Goal: Information Seeking & Learning: Learn about a topic

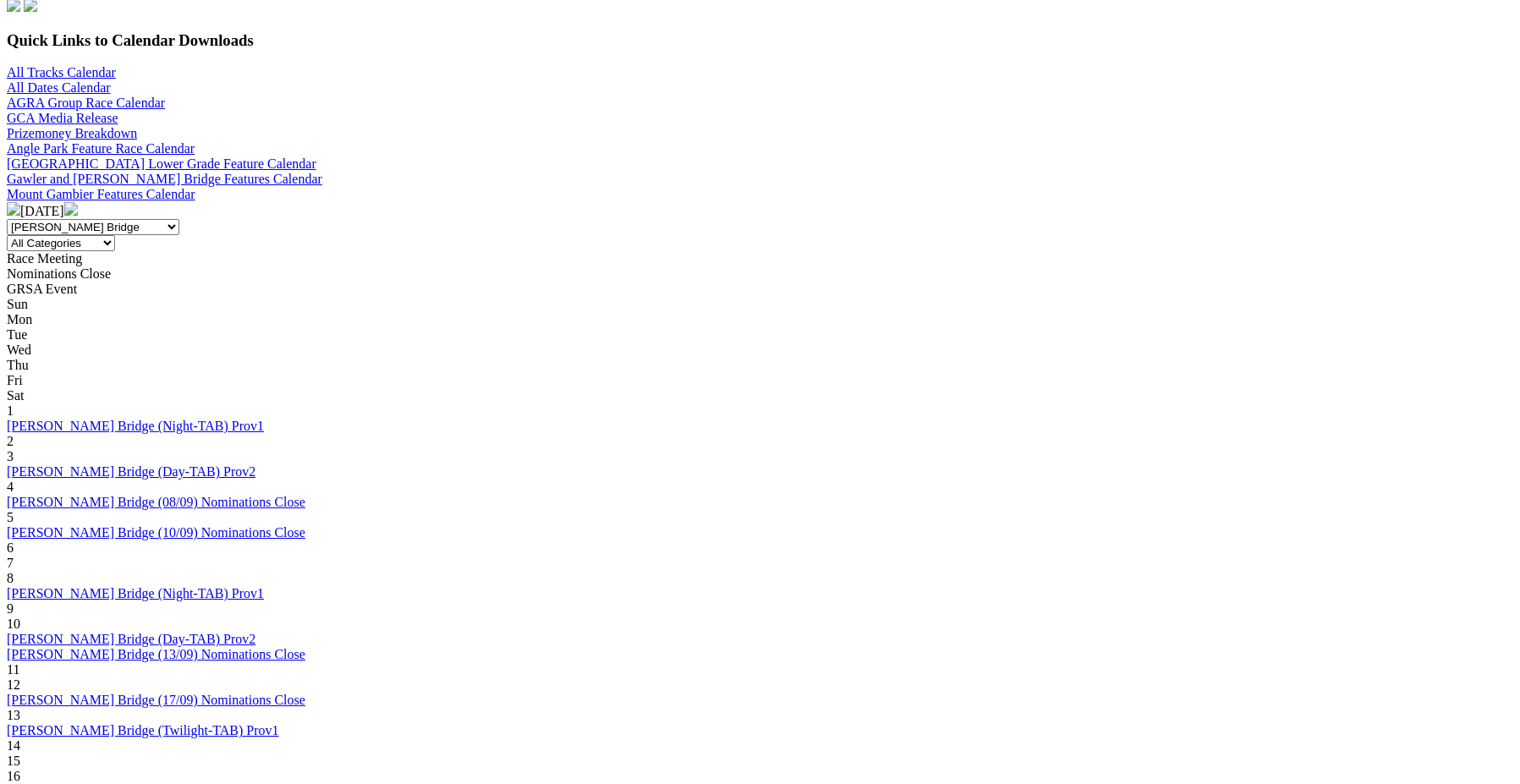
scroll to position [508, 0]
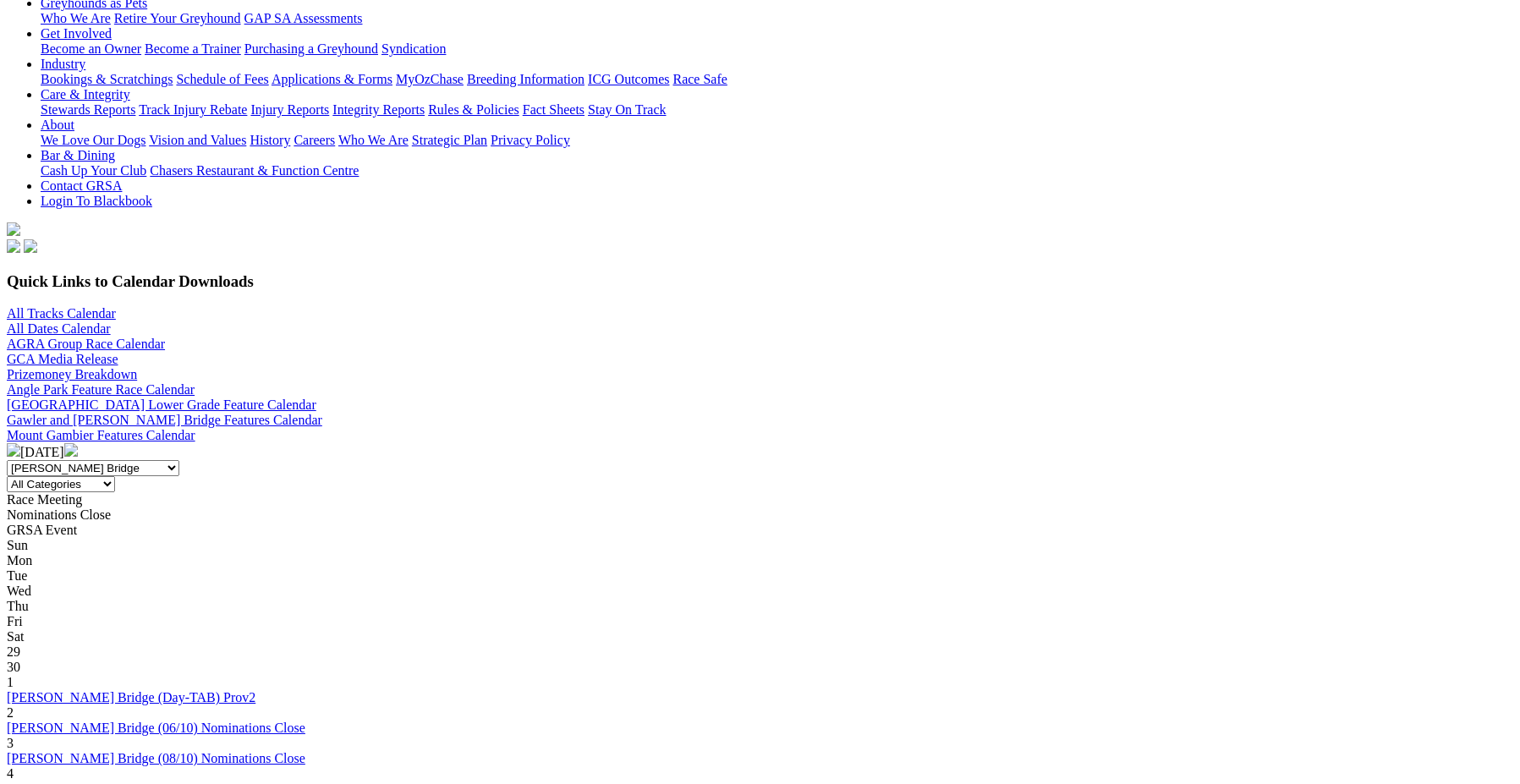
scroll to position [339, 0]
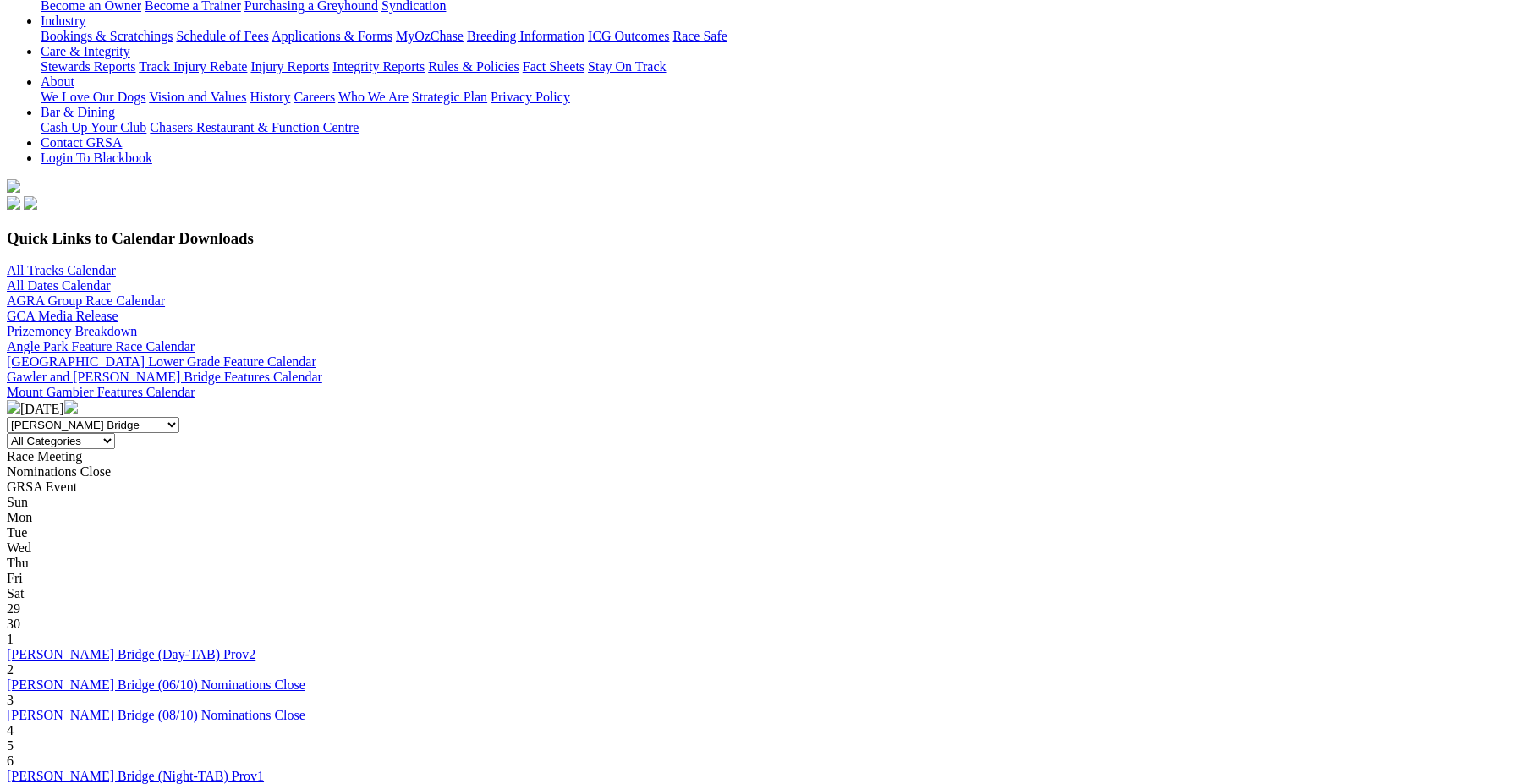
click at [20, 400] on img at bounding box center [13, 406] width 13 height 13
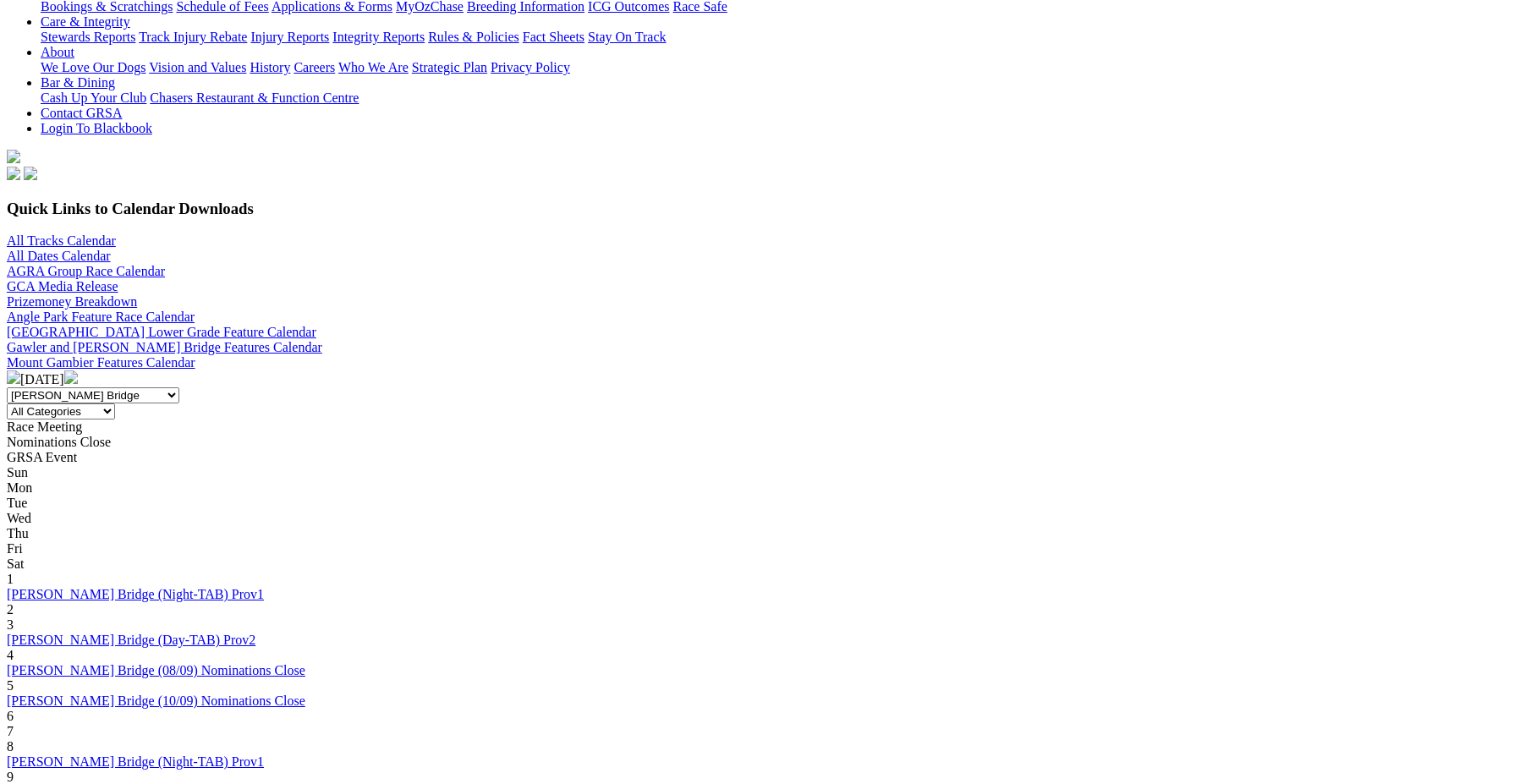
scroll to position [339, 0]
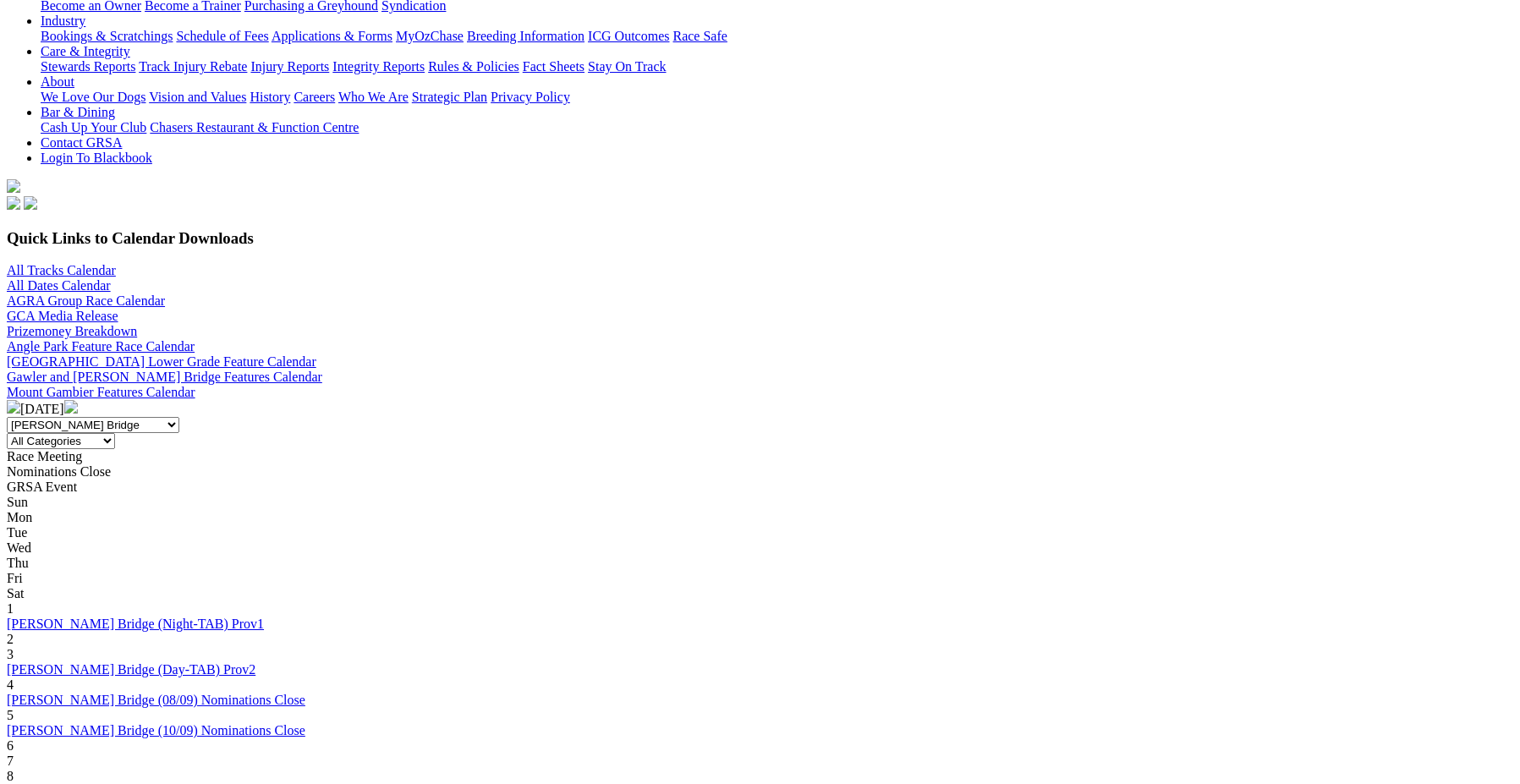
click at [78, 400] on img at bounding box center [70, 406] width 13 height 13
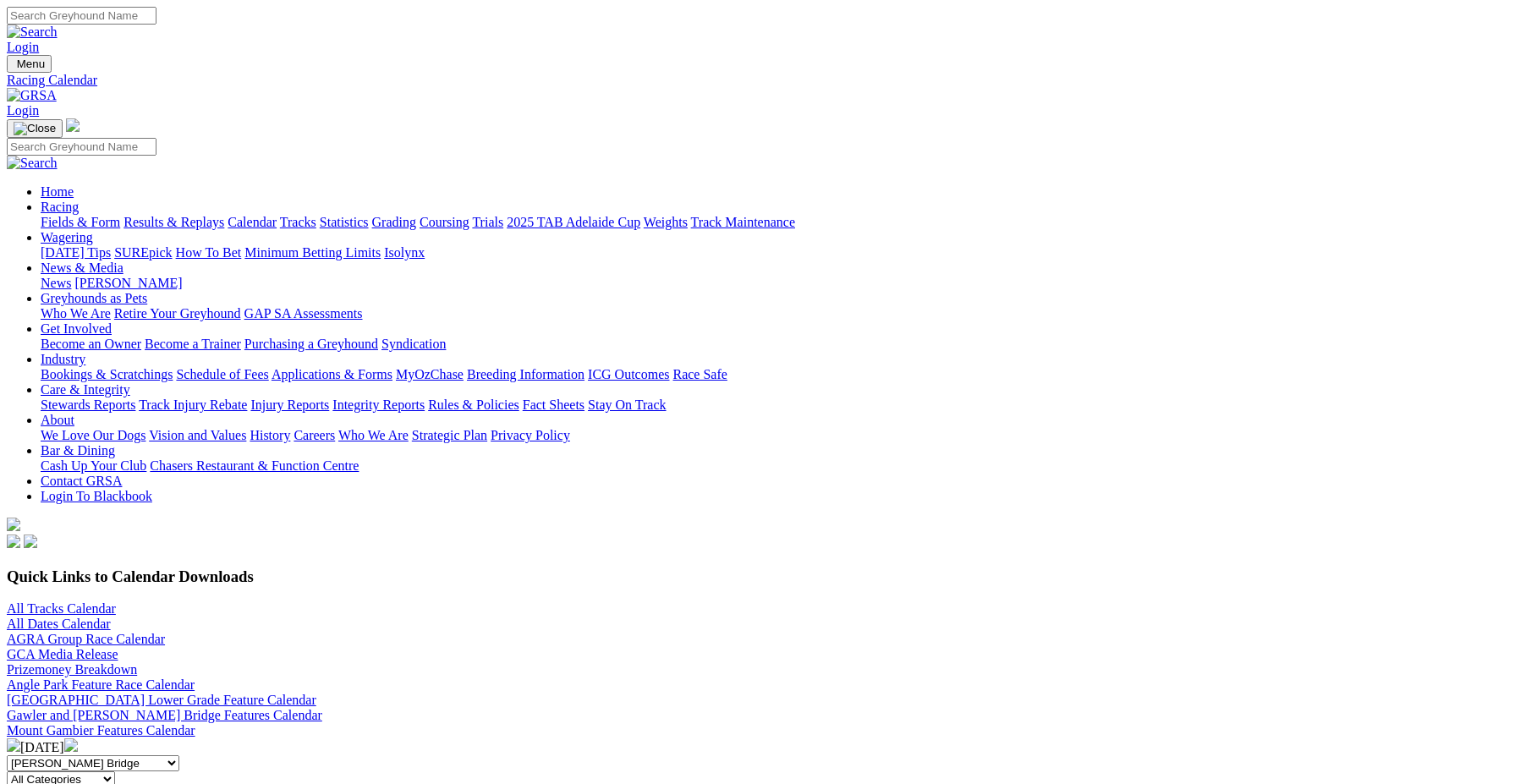
click at [78, 739] on img at bounding box center [70, 745] width 13 height 13
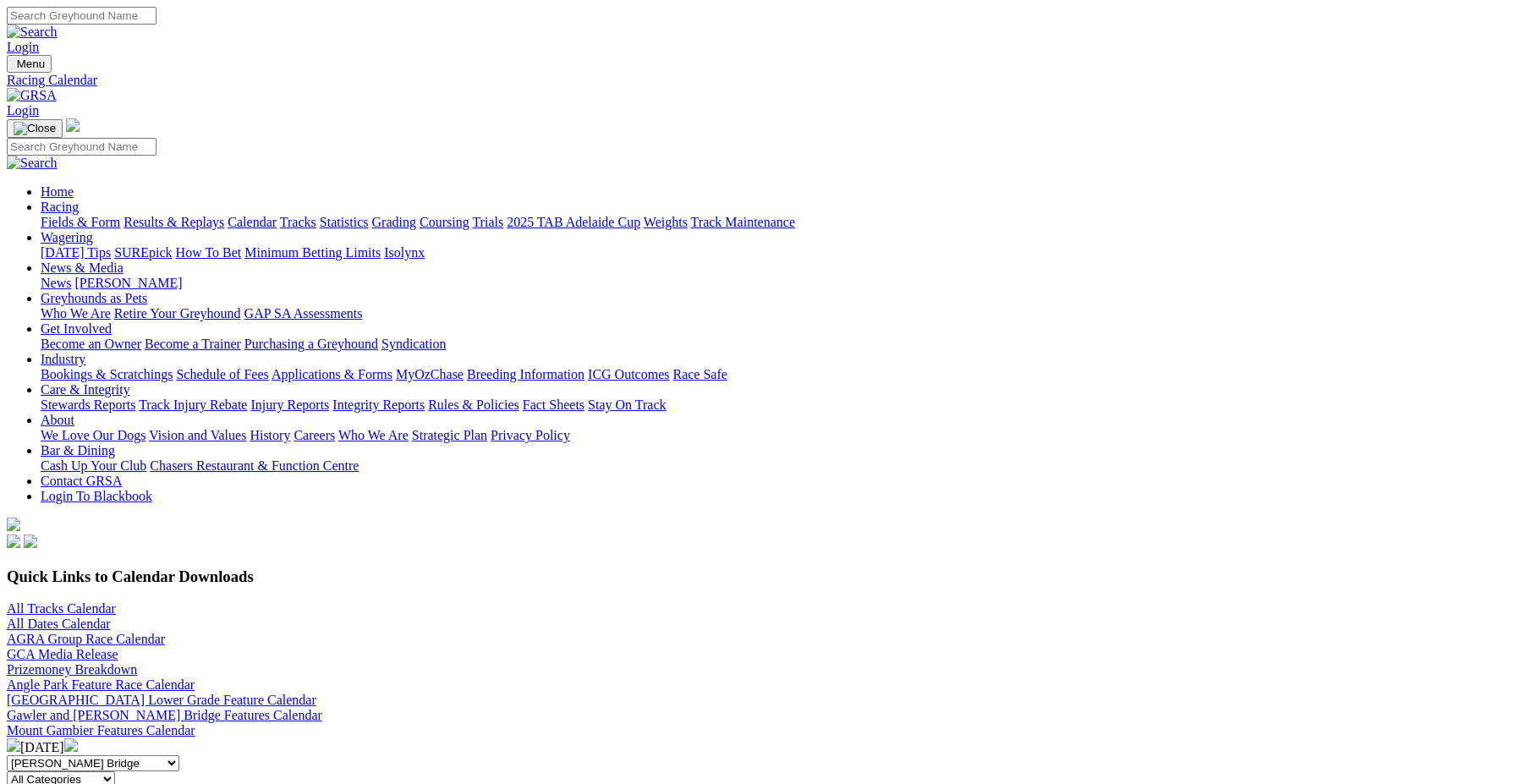
click at [78, 739] on img at bounding box center [70, 745] width 13 height 13
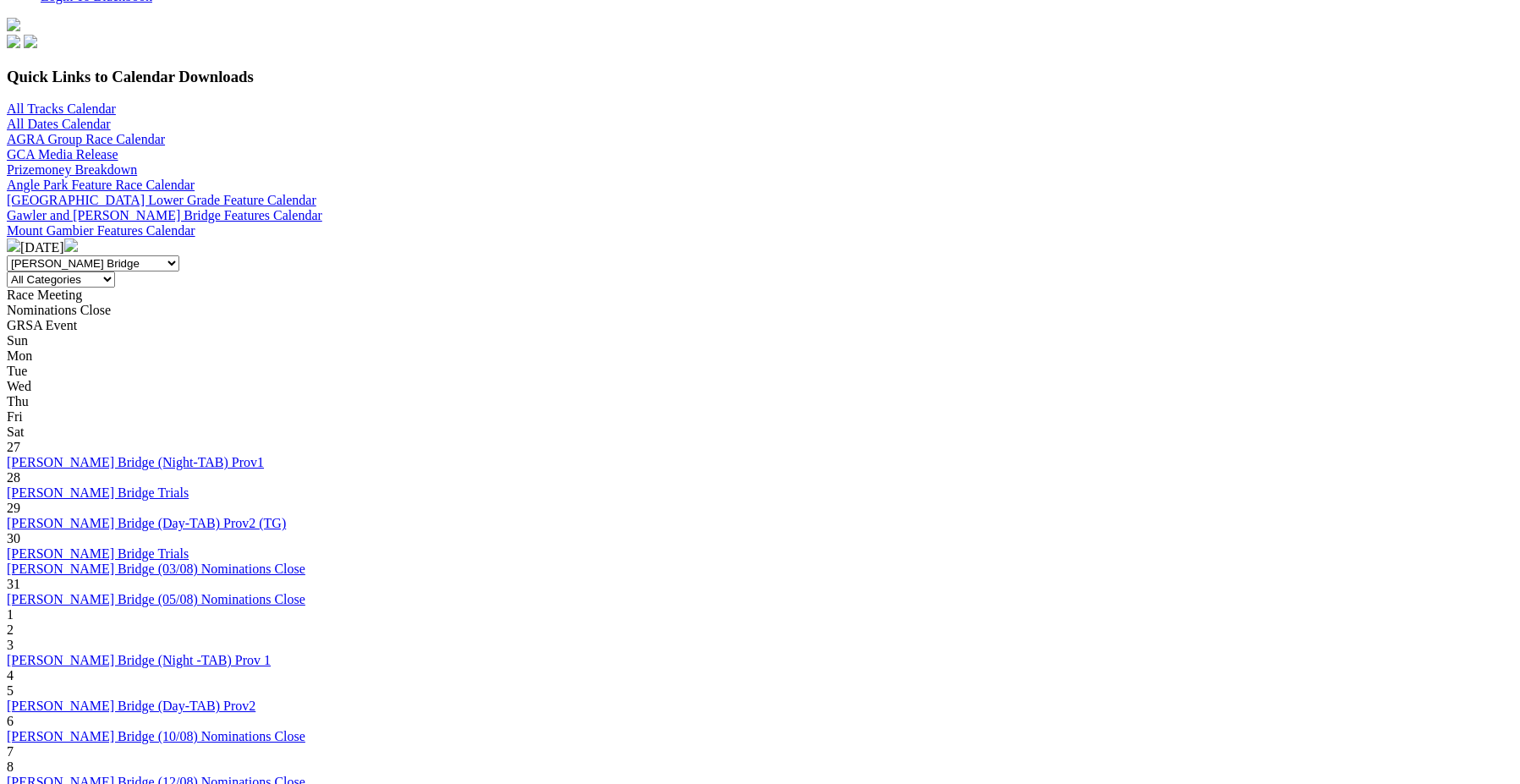
scroll to position [339, 0]
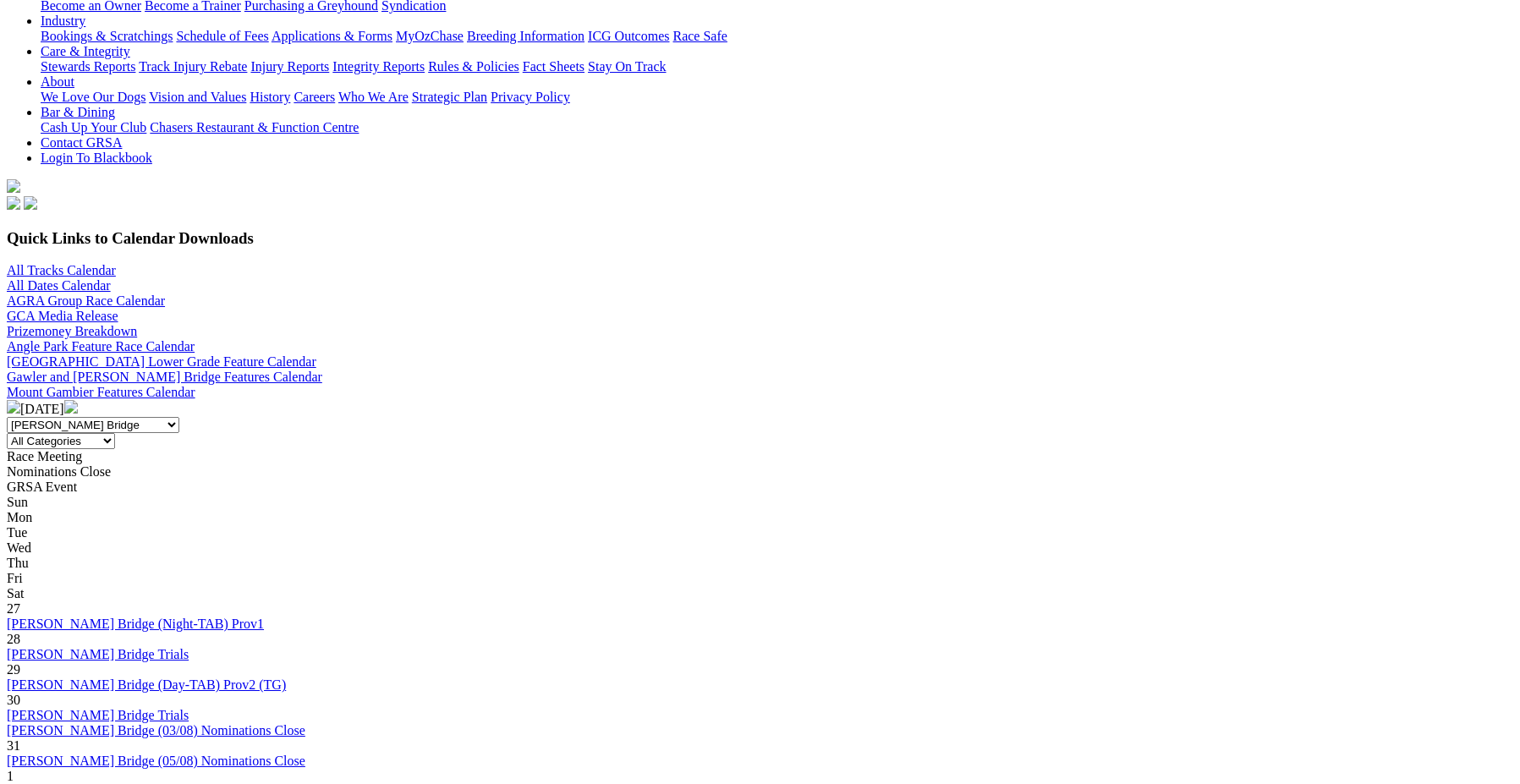
click at [78, 400] on img at bounding box center [70, 406] width 13 height 13
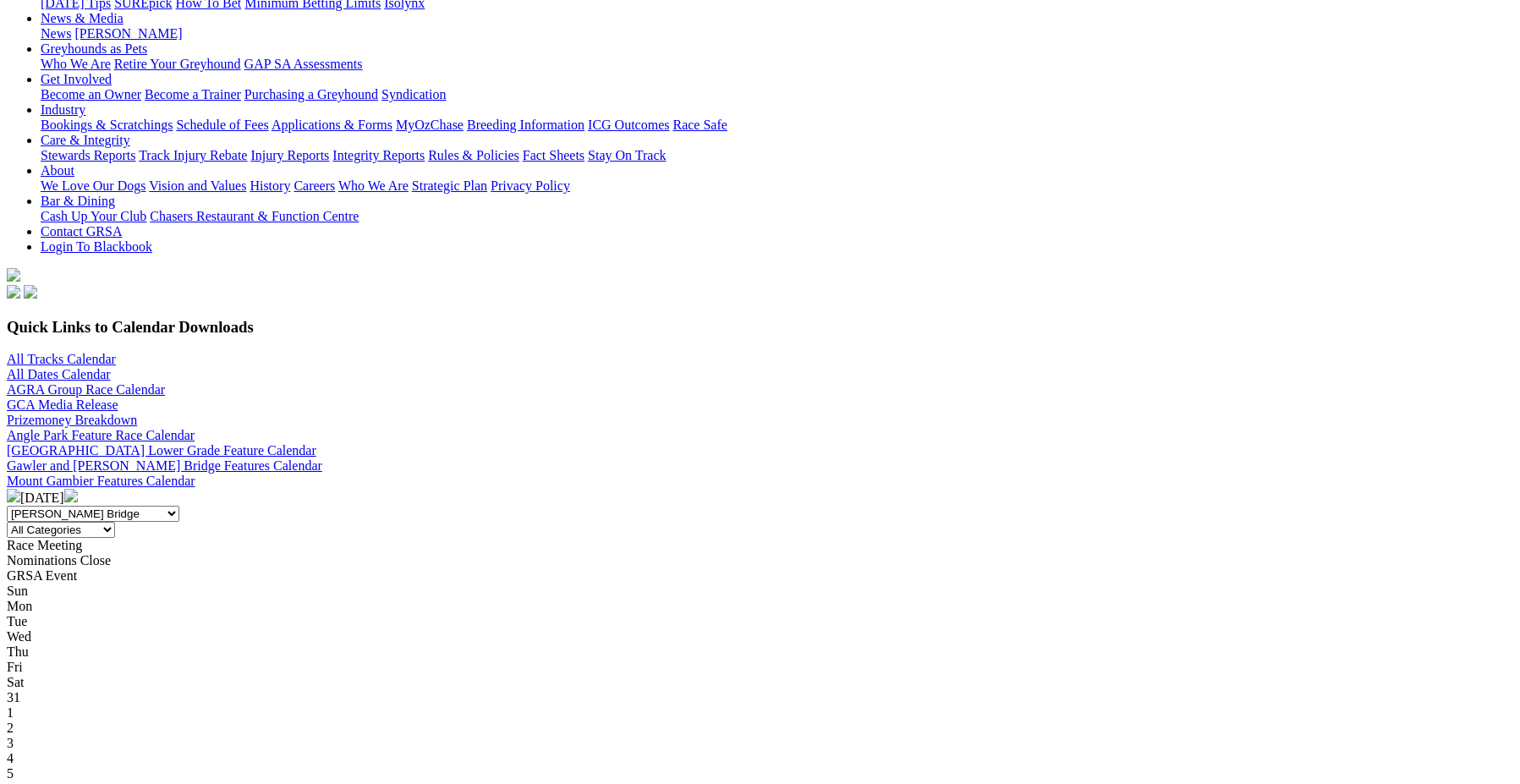
scroll to position [339, 0]
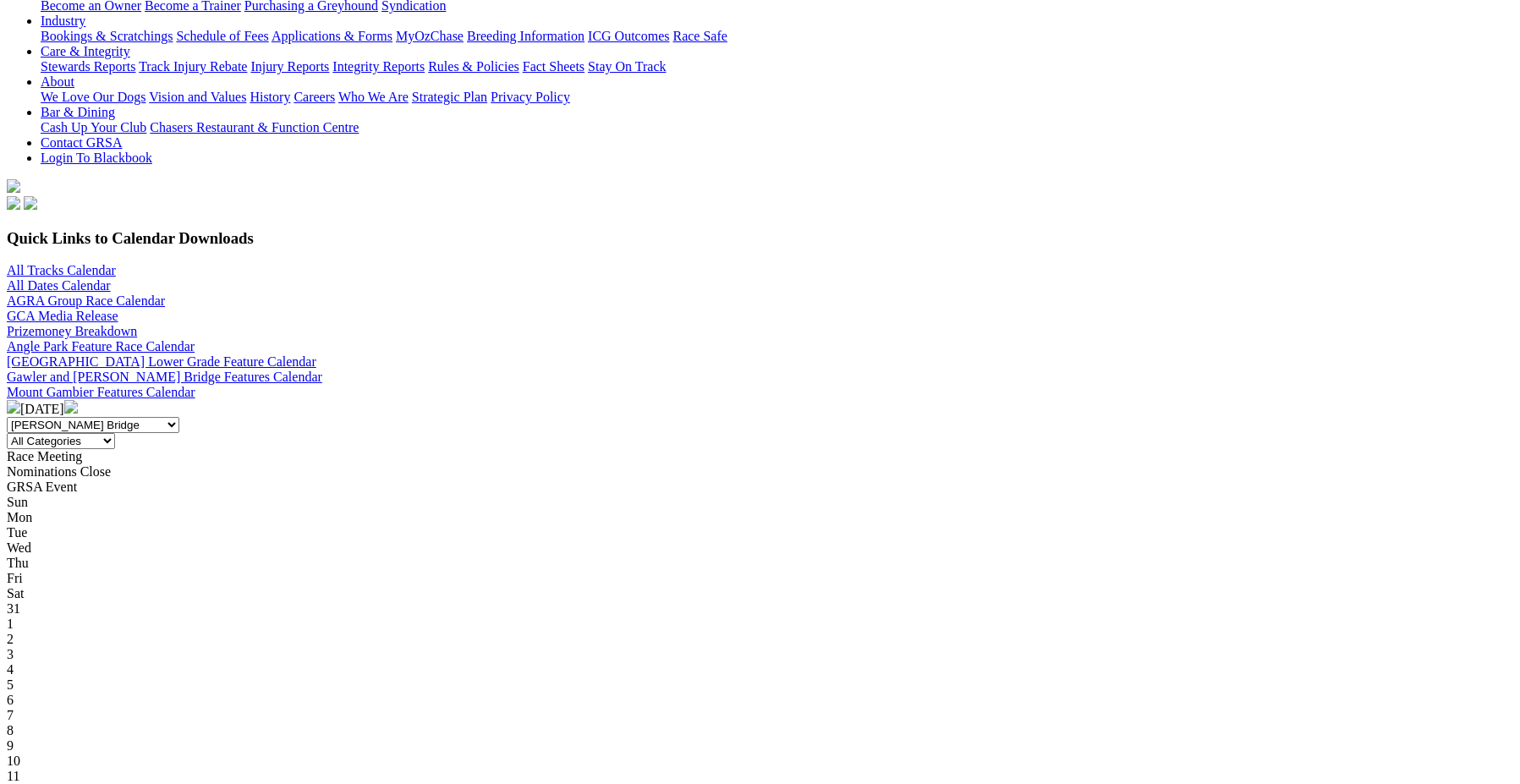
click at [115, 433] on select "All Categories Race Meetings GRSA Events Nomination Dates" at bounding box center [61, 441] width 108 height 16
select select "0"
click at [115, 433] on select "All Categories Race Meetings GRSA Events Nomination Dates" at bounding box center [61, 441] width 108 height 16
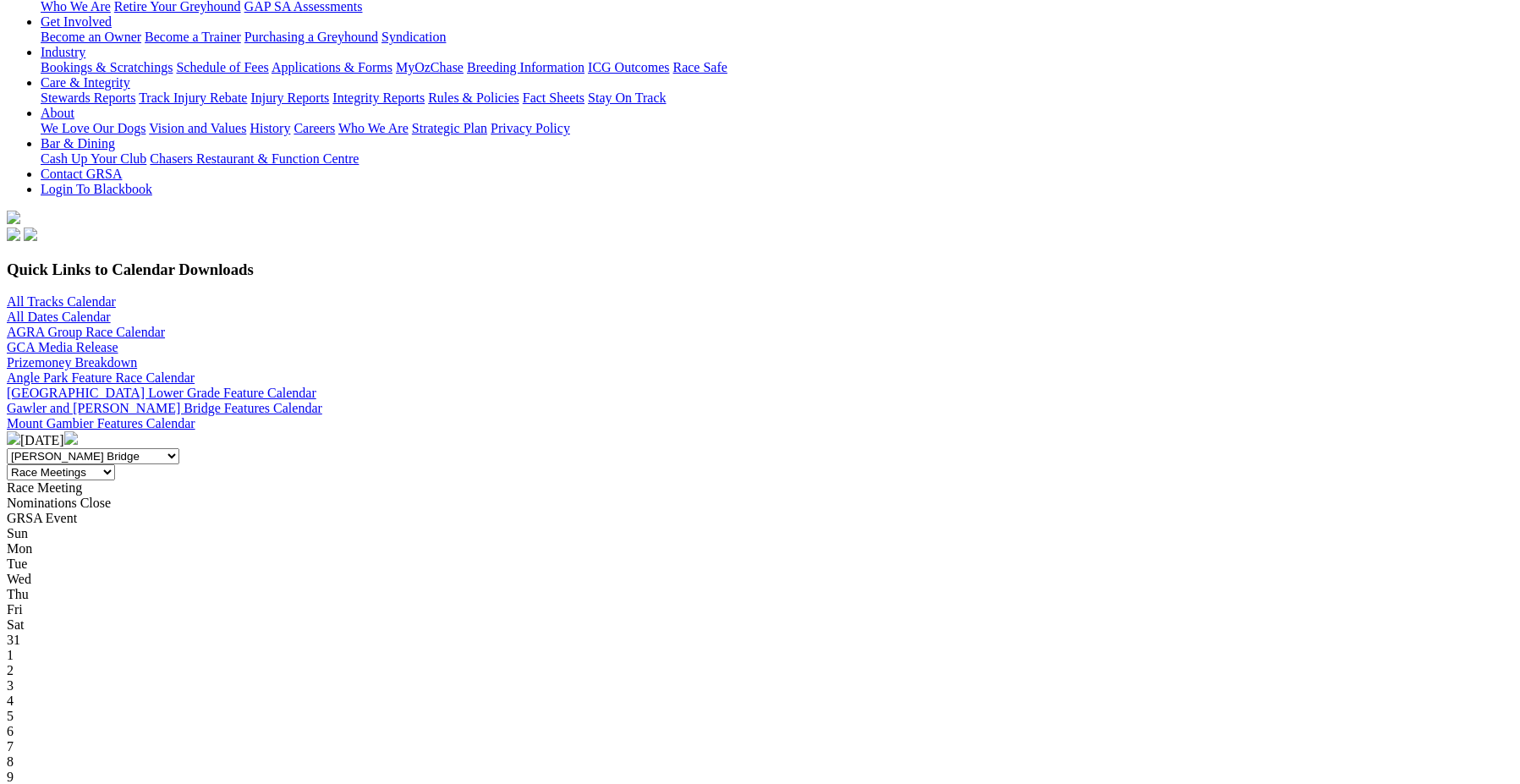
scroll to position [339, 0]
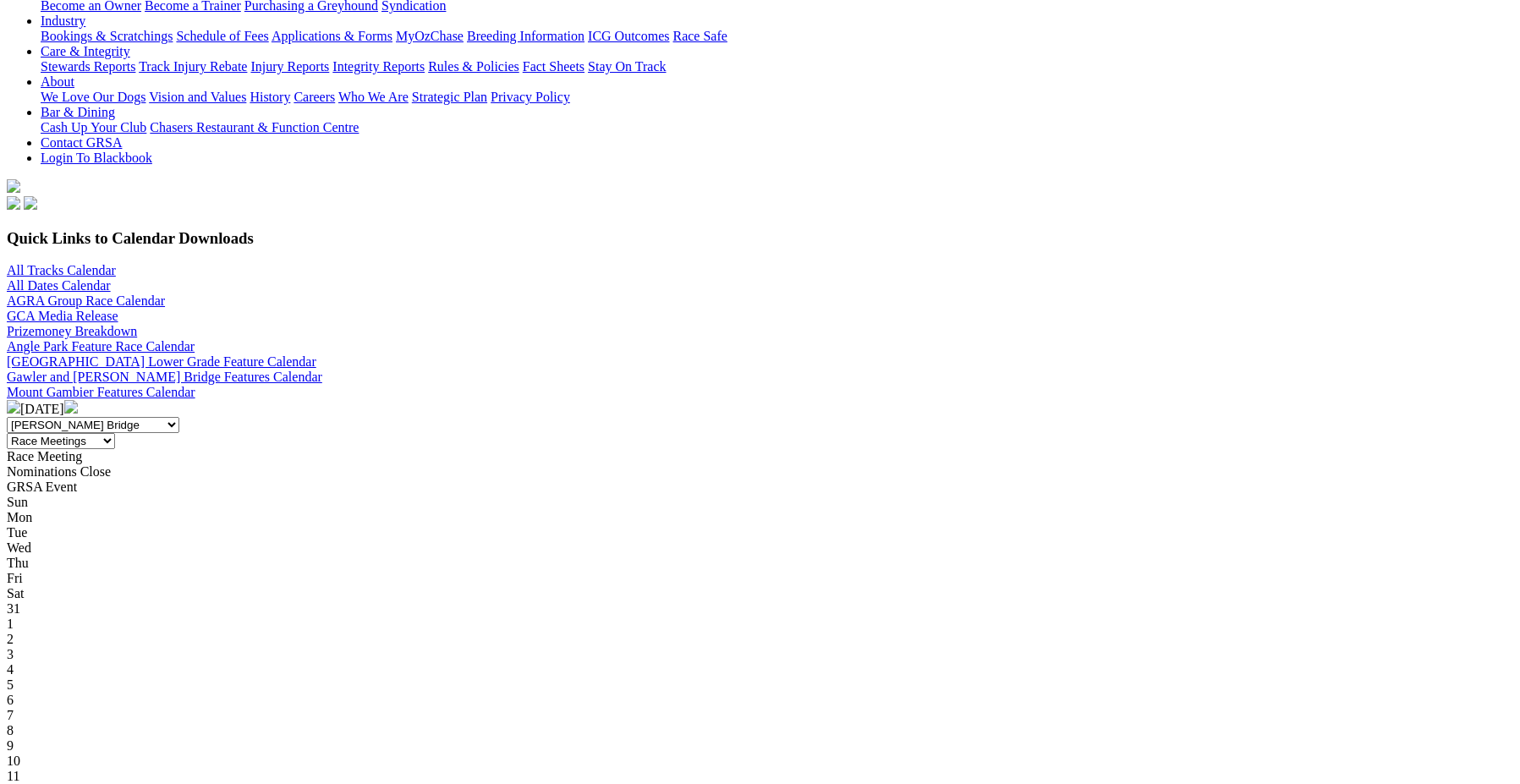
click at [20, 400] on img at bounding box center [13, 406] width 13 height 13
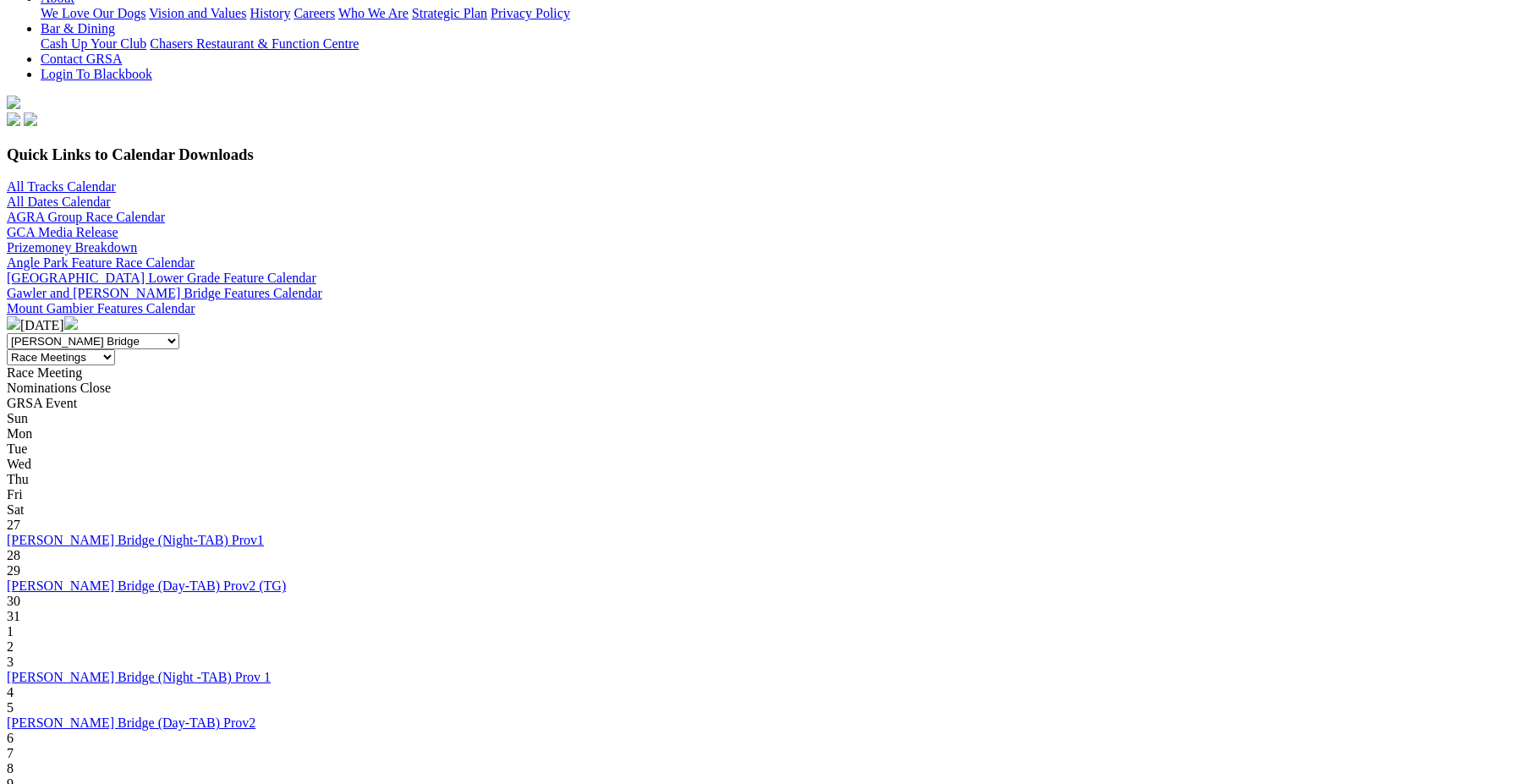
scroll to position [423, 0]
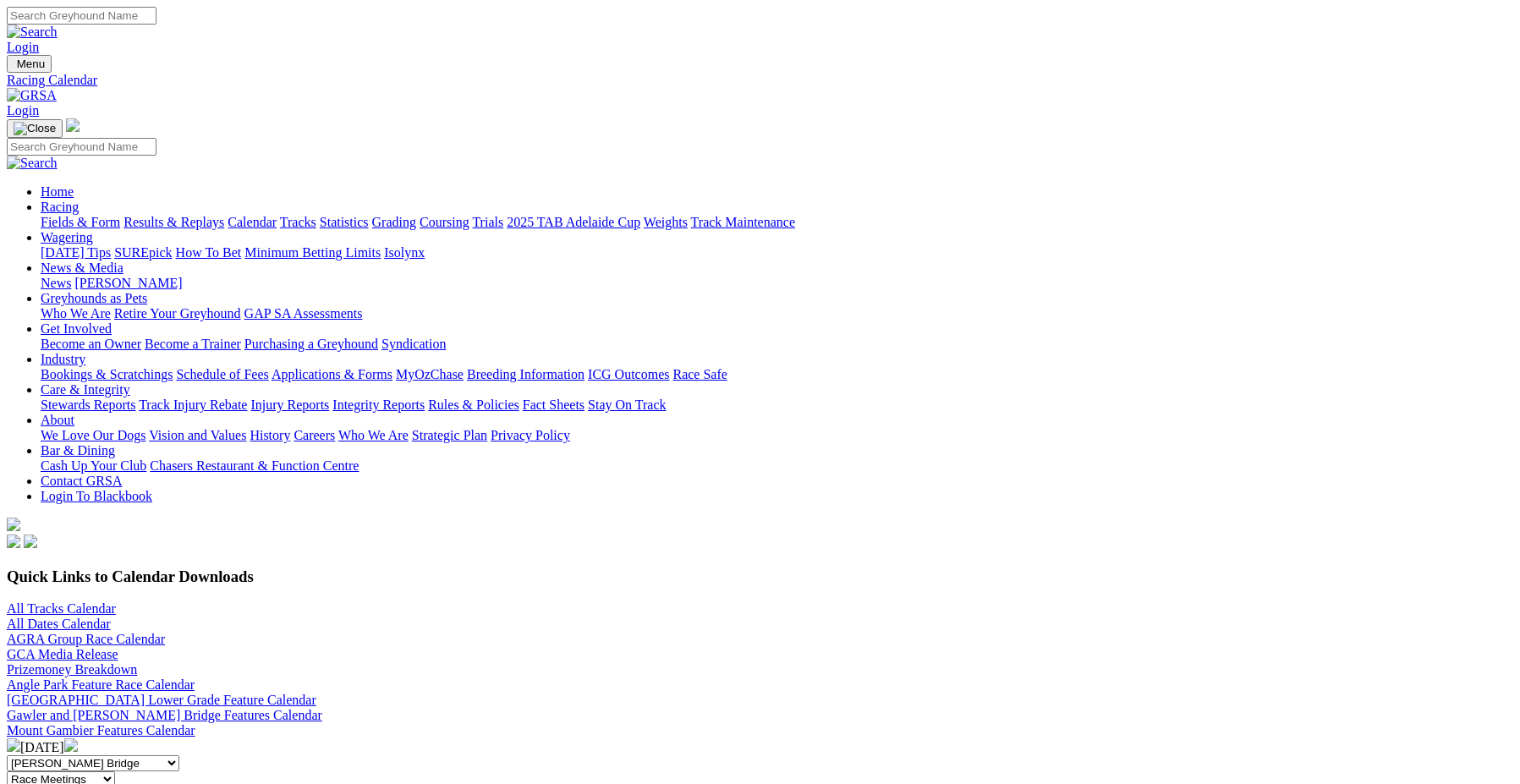
select select "0"
